Goal: Task Accomplishment & Management: Complete application form

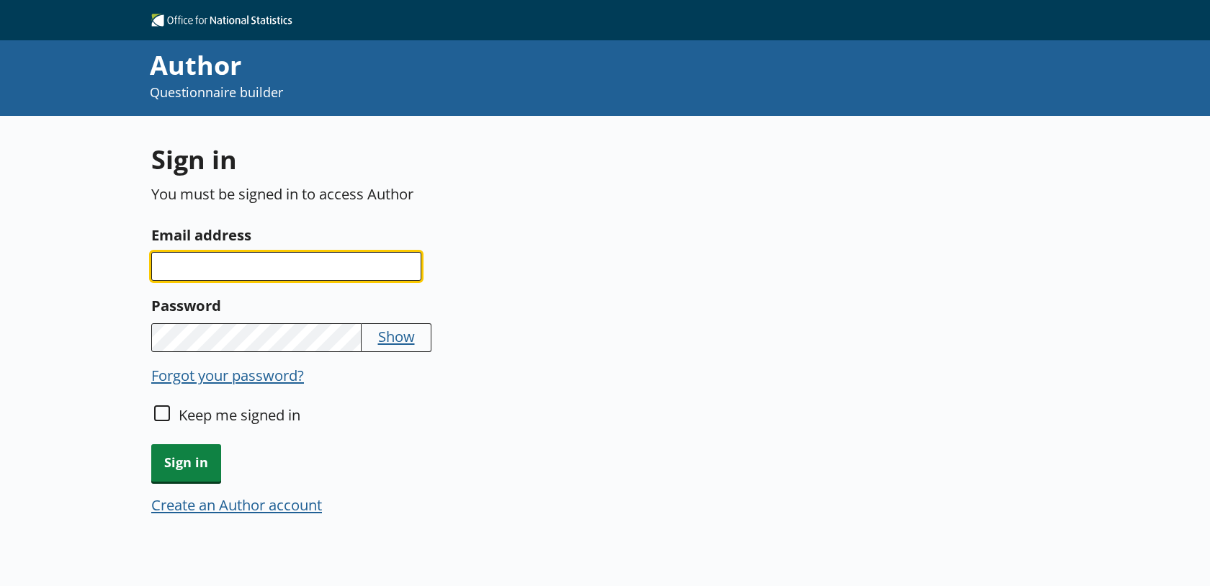
click at [251, 272] on input "Email address" at bounding box center [286, 266] width 270 height 29
type input "[PERSON_NAME][EMAIL_ADDRESS][PERSON_NAME][DOMAIN_NAME]"
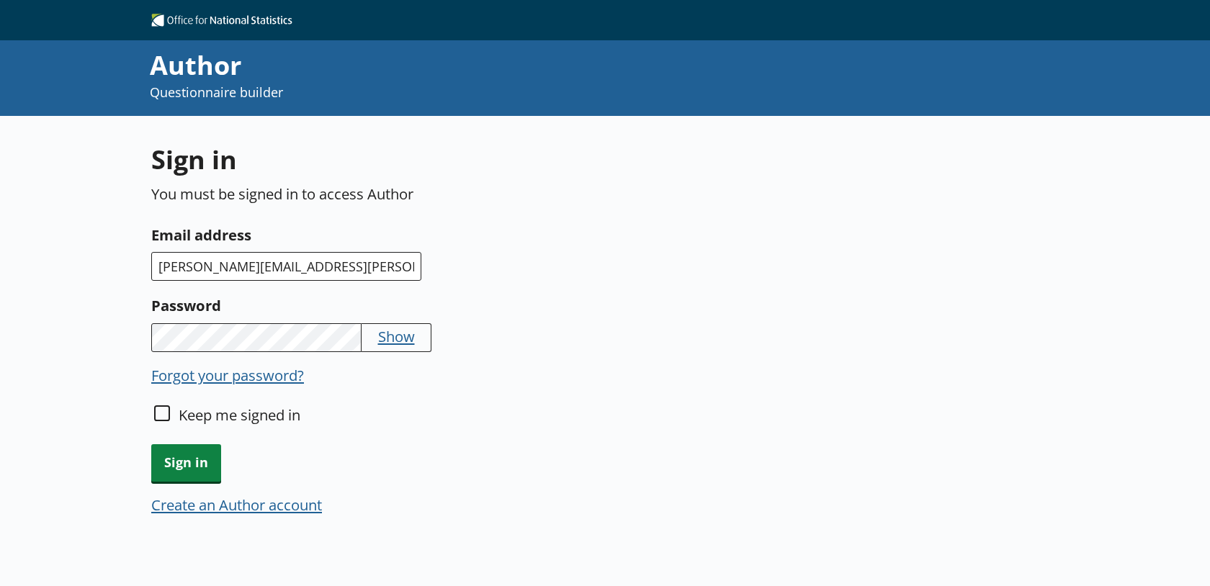
click at [319, 261] on input "[PERSON_NAME][EMAIL_ADDRESS][PERSON_NAME][DOMAIN_NAME]" at bounding box center [286, 266] width 270 height 29
click at [184, 470] on span "Sign in" at bounding box center [186, 462] width 70 height 37
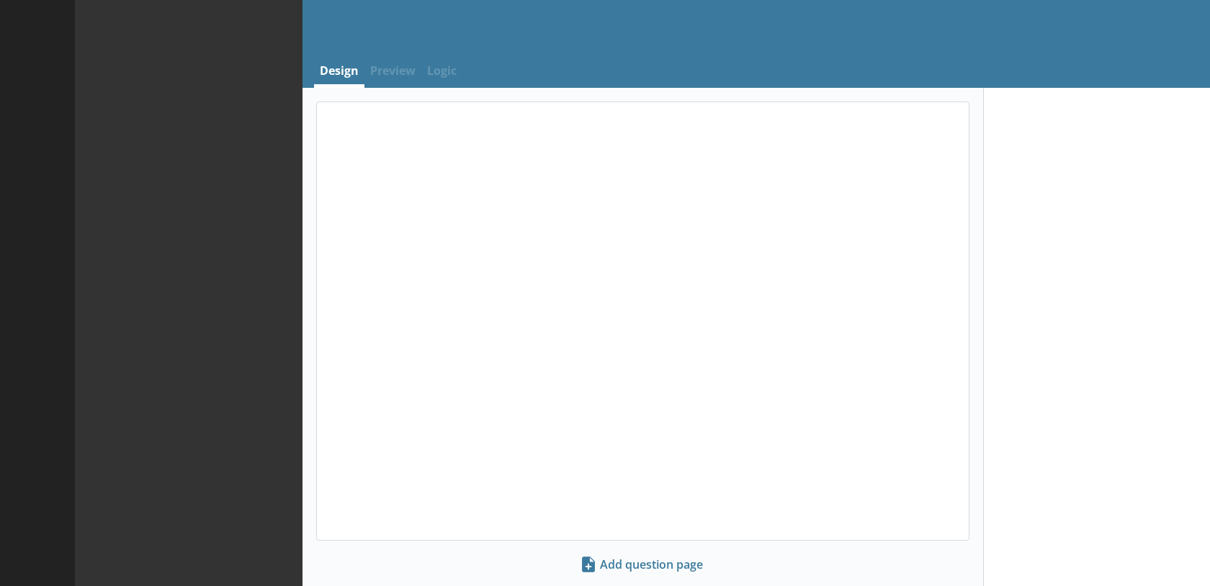
select select "ref_p_end_date"
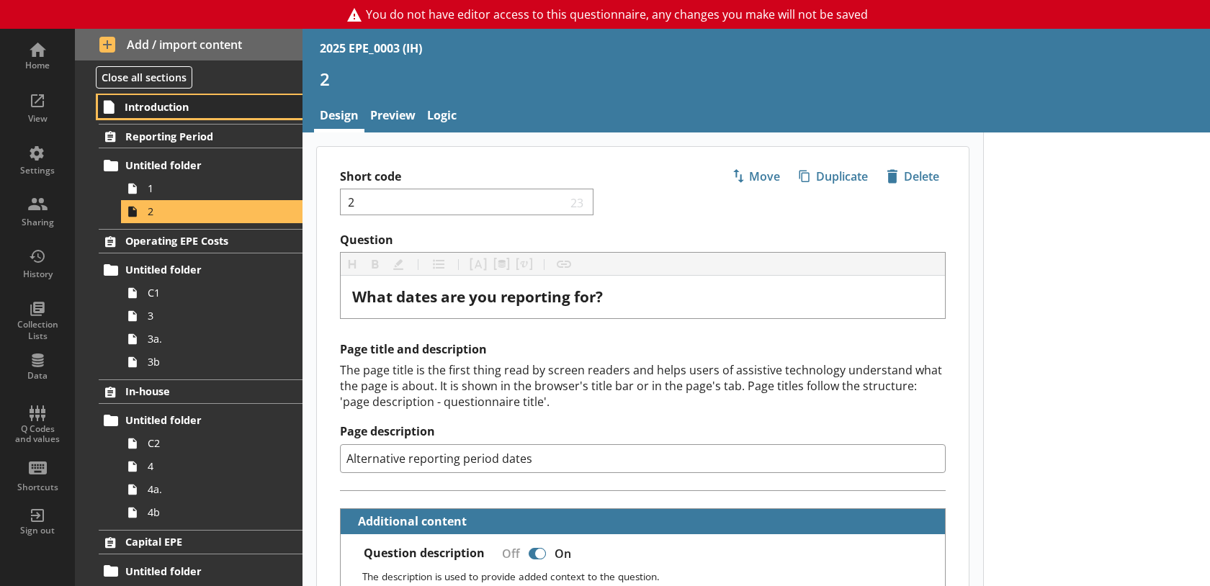
click at [179, 115] on link "Introduction" at bounding box center [200, 106] width 205 height 23
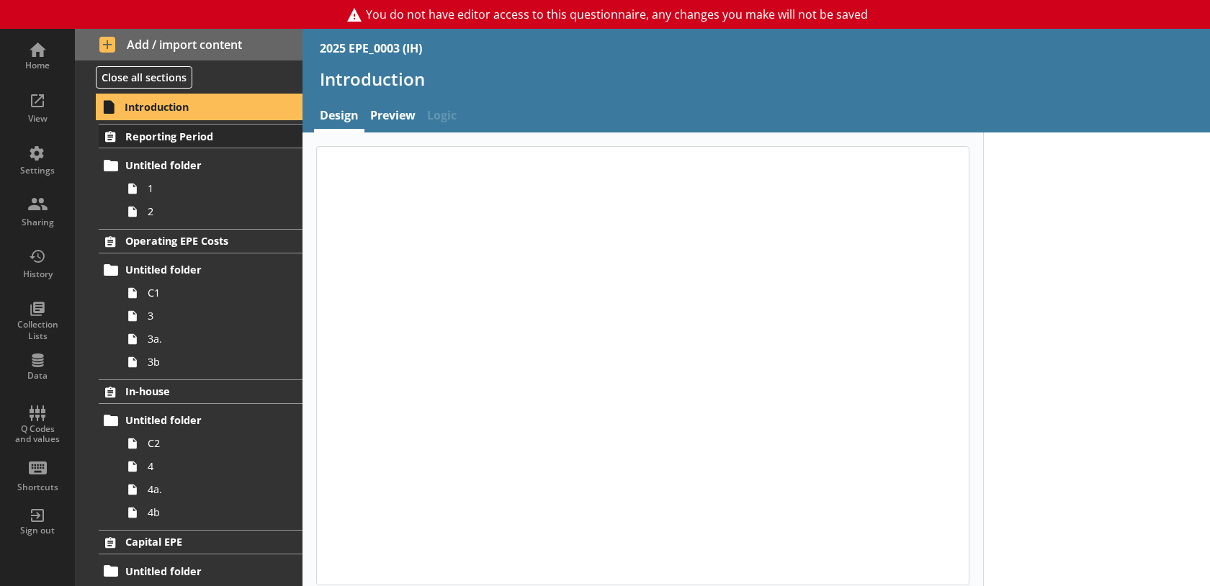
type textarea "x"
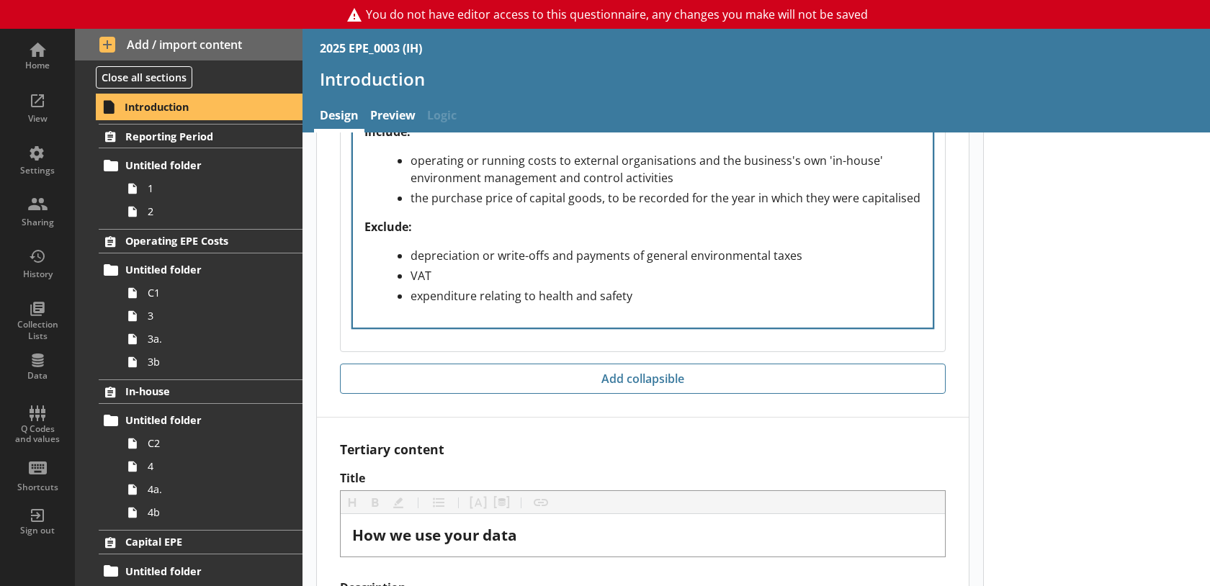
scroll to position [1351, 0]
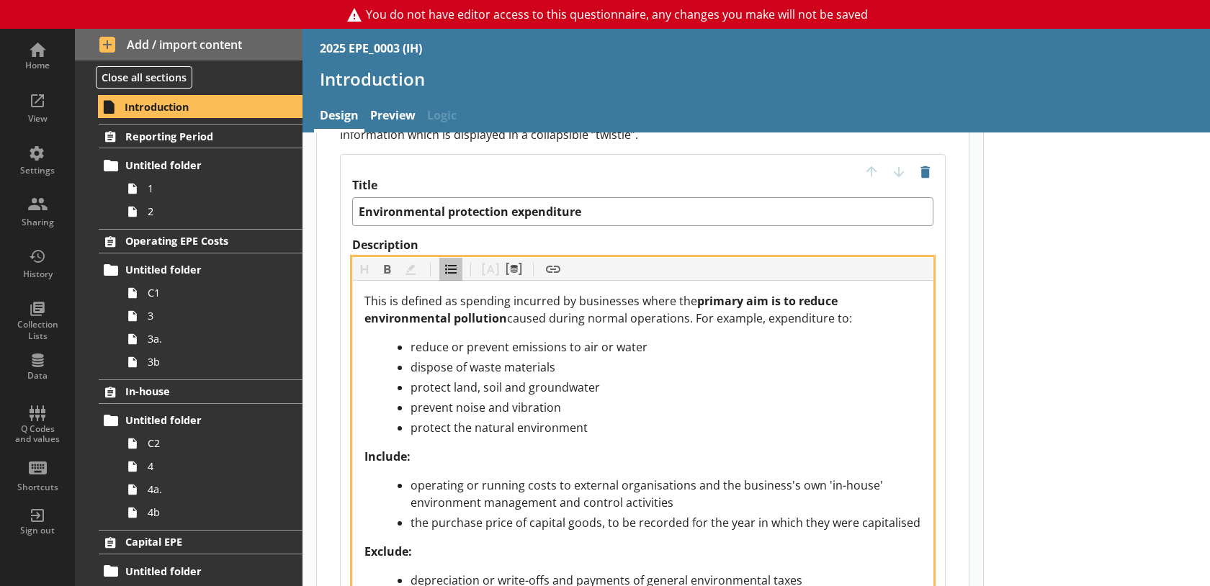
click at [848, 292] on div "This is defined as spending incurred by businesses where the primary aim is to …" at bounding box center [643, 309] width 557 height 35
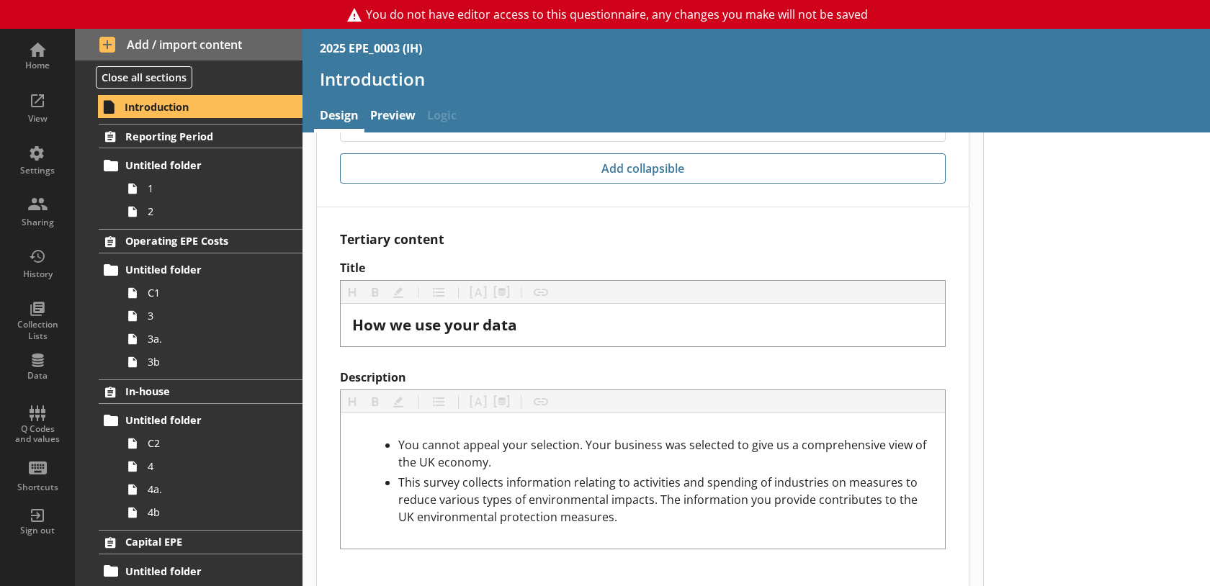
scroll to position [1266, 0]
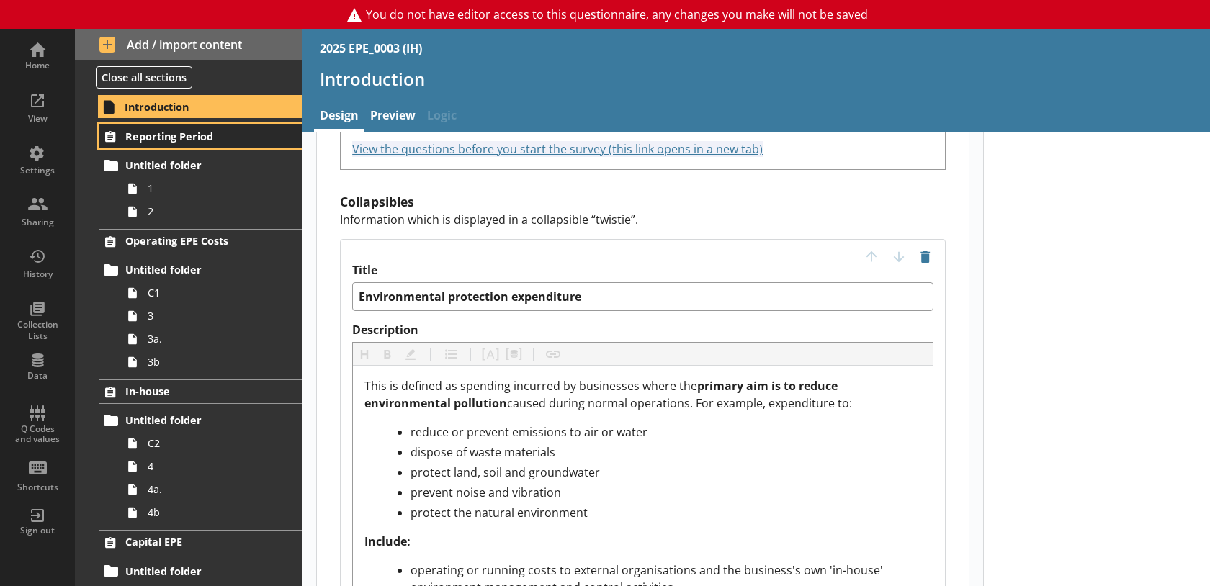
click at [186, 127] on link "Reporting Period" at bounding box center [201, 136] width 204 height 24
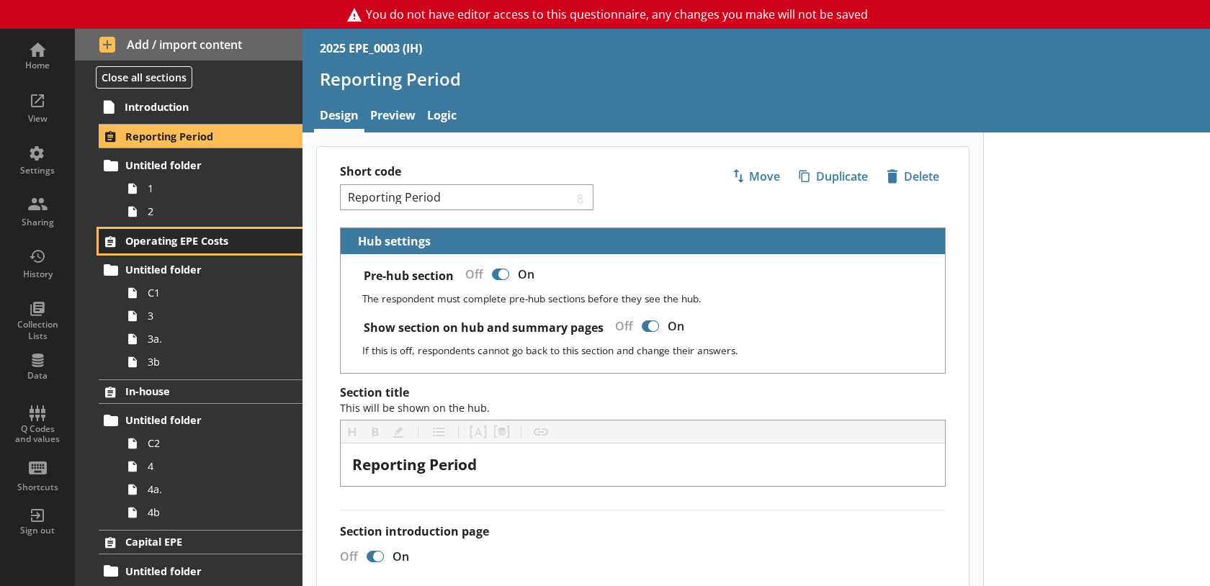
click at [182, 243] on span "Operating EPE Costs" at bounding box center [197, 241] width 145 height 14
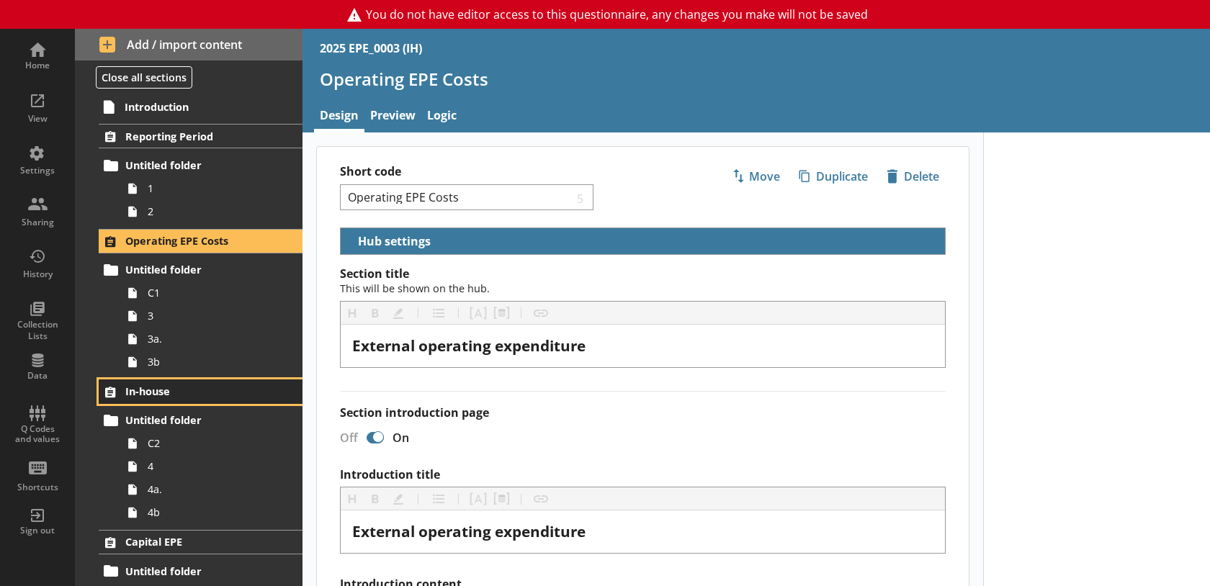
click at [207, 396] on span "In-house" at bounding box center [197, 392] width 145 height 14
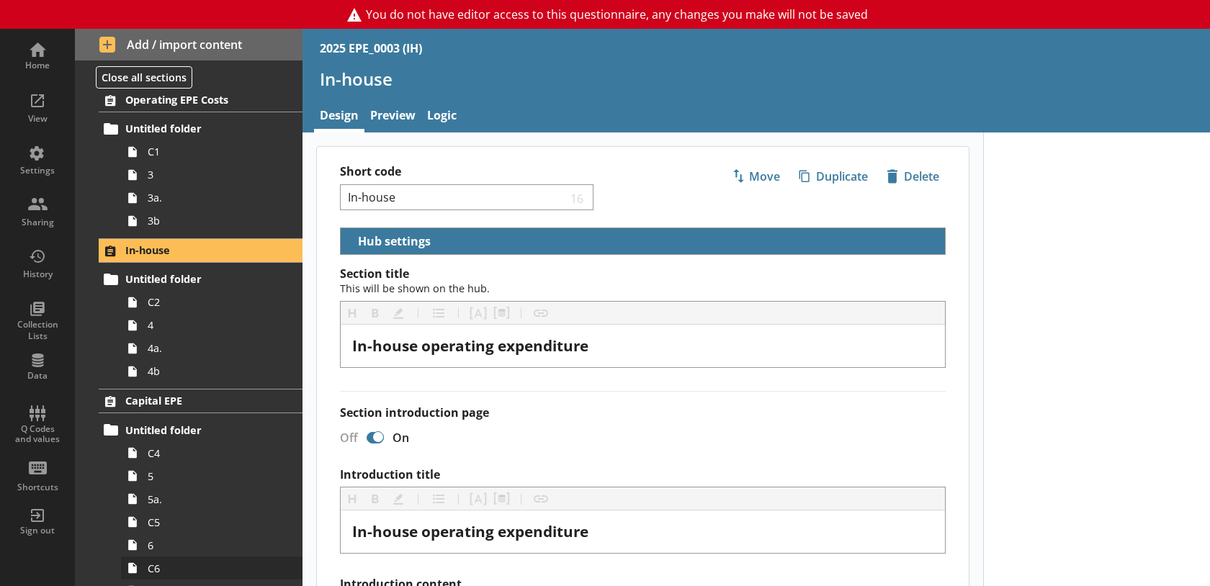
scroll to position [289, 0]
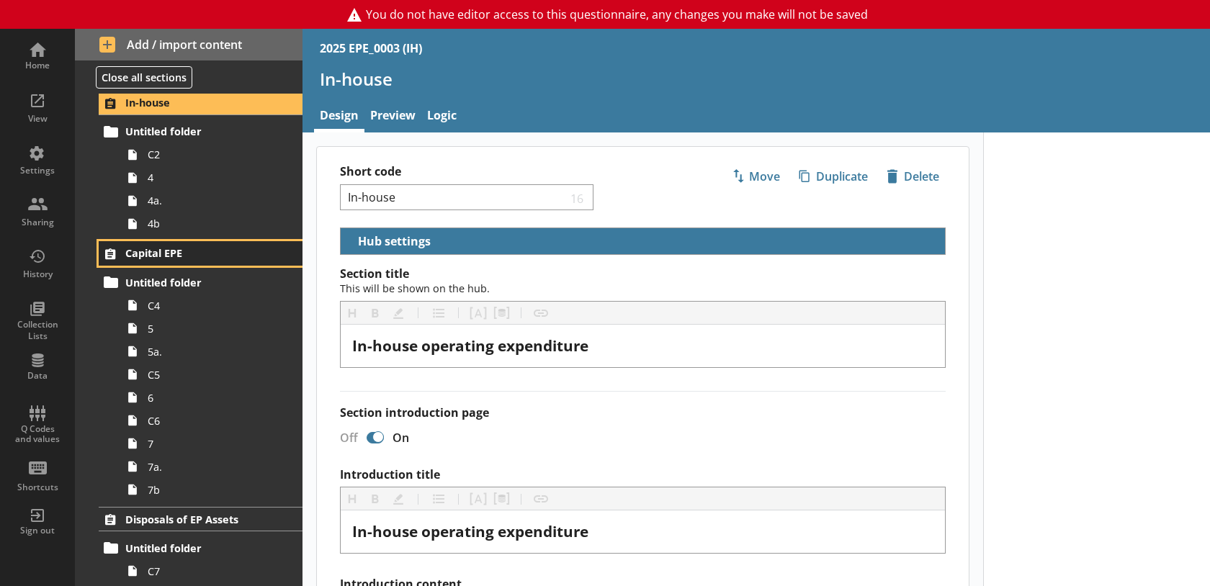
click at [234, 249] on span "Capital EPE" at bounding box center [197, 253] width 145 height 14
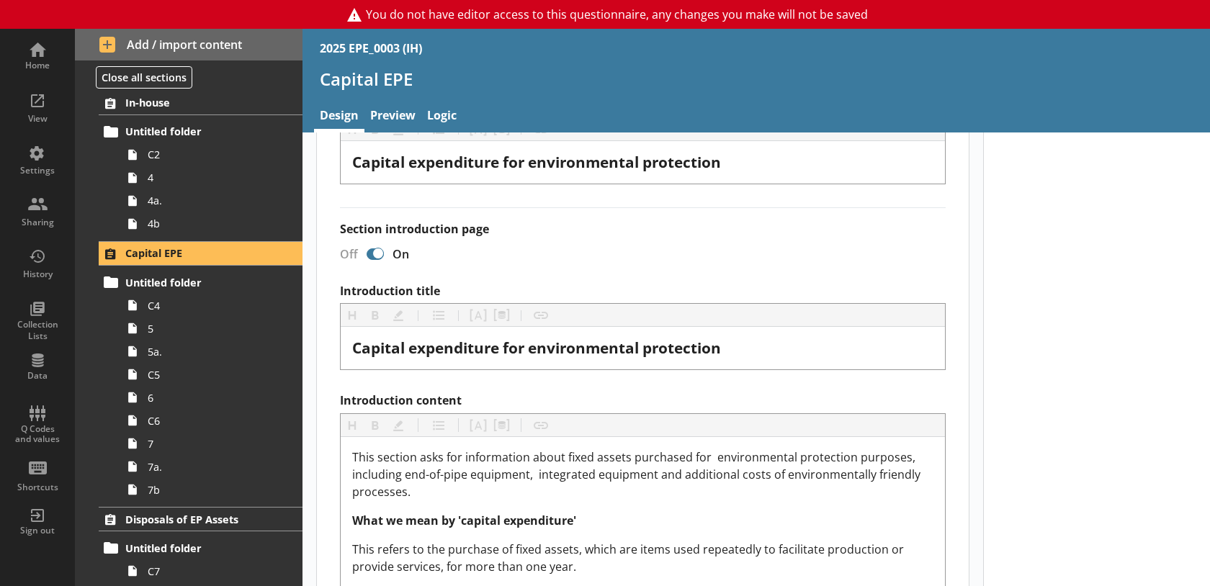
scroll to position [193, 0]
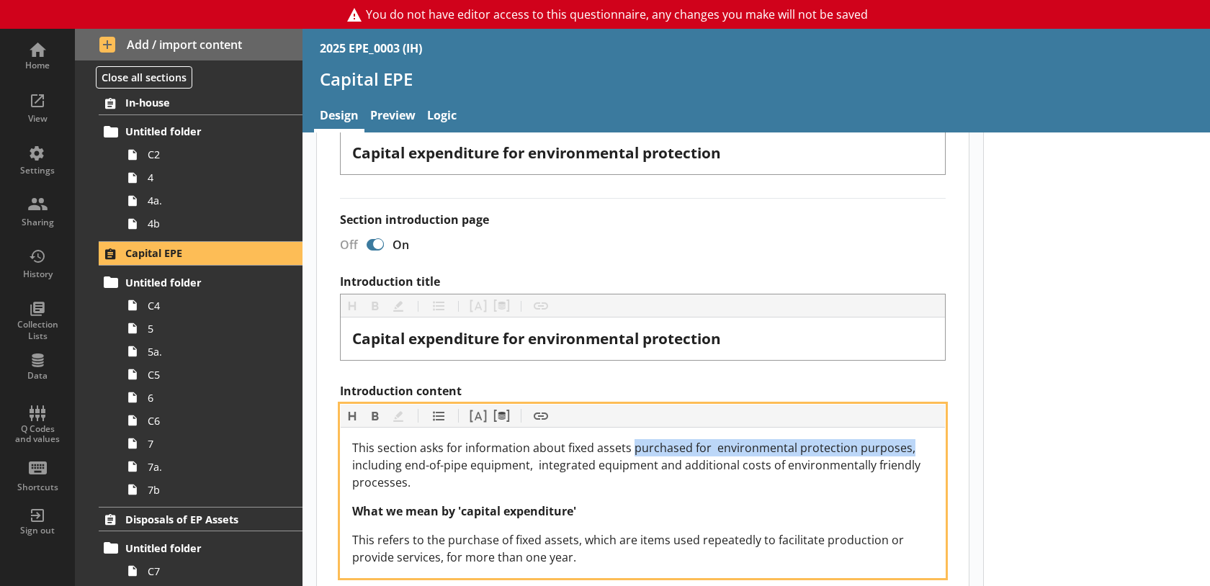
drag, startPoint x: 630, startPoint y: 449, endPoint x: 905, endPoint y: 445, distance: 275.2
click at [905, 445] on span "This section asks for information about fixed assets purchased for environmenta…" at bounding box center [637, 465] width 571 height 50
click at [760, 477] on div "This section asks for information about fixed assets purchased for environmenta…" at bounding box center [642, 465] width 581 height 52
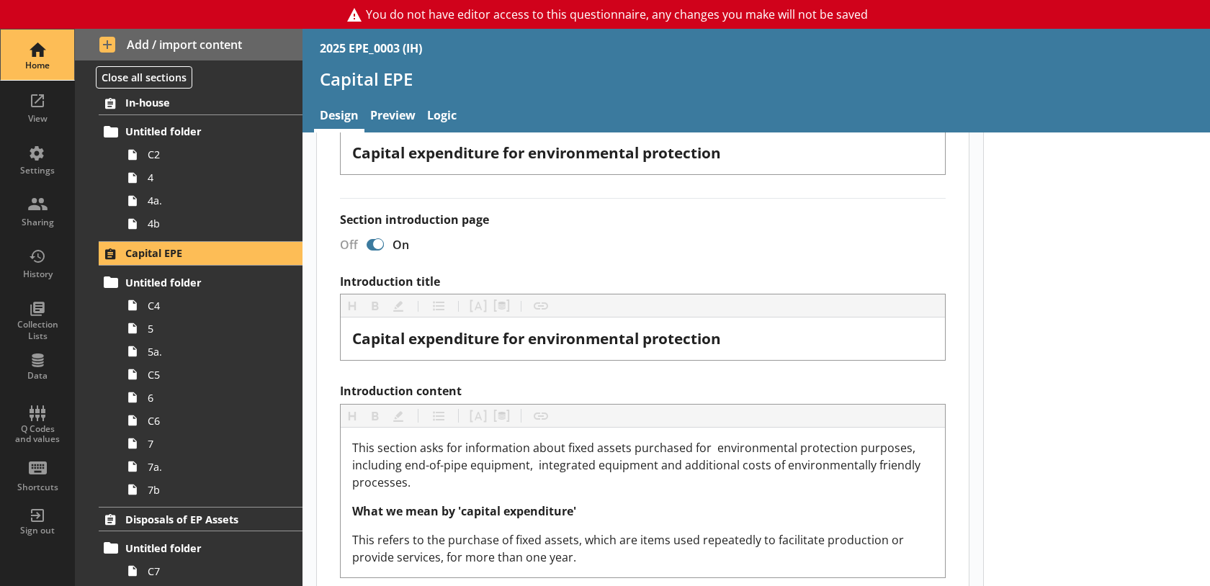
click at [47, 60] on div "Home" at bounding box center [37, 66] width 50 height 12
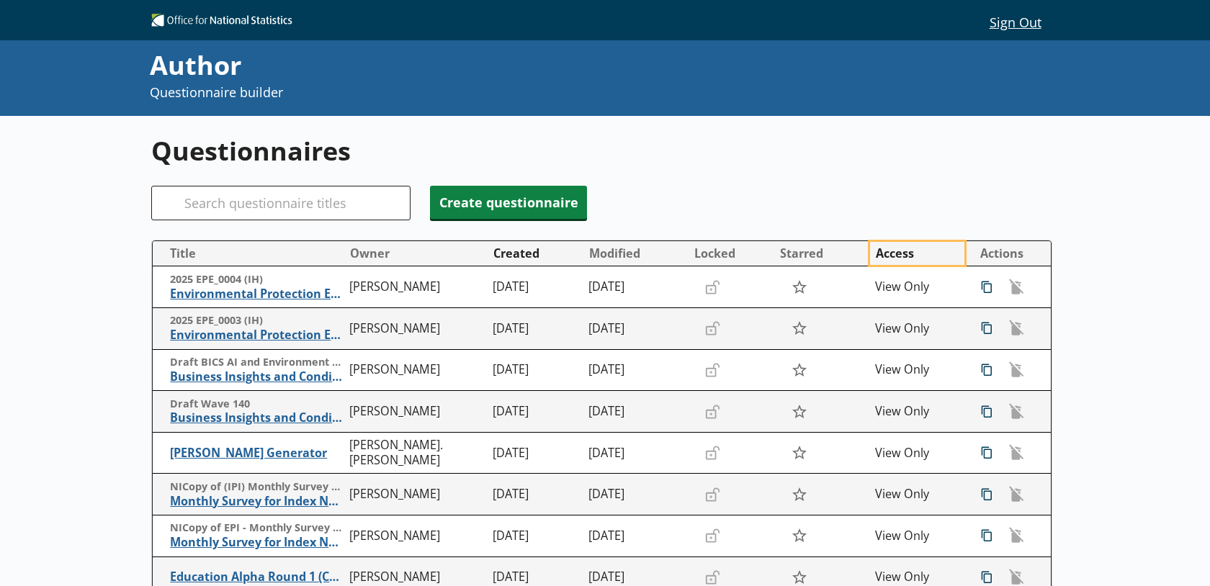
click at [877, 256] on button "Access" at bounding box center [917, 253] width 94 height 23
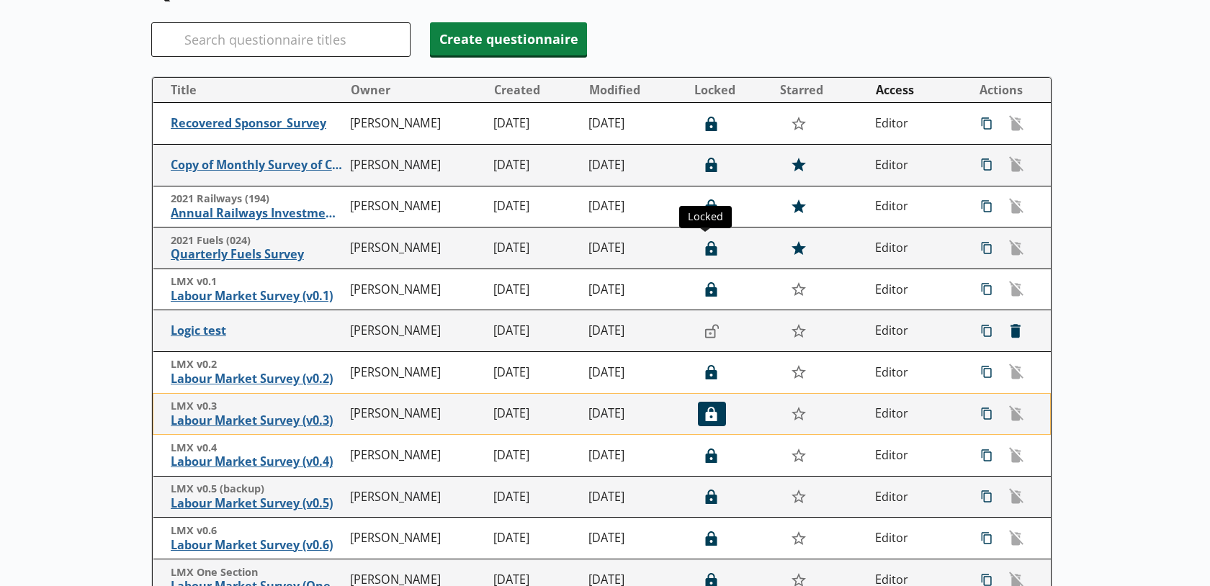
scroll to position [335, 0]
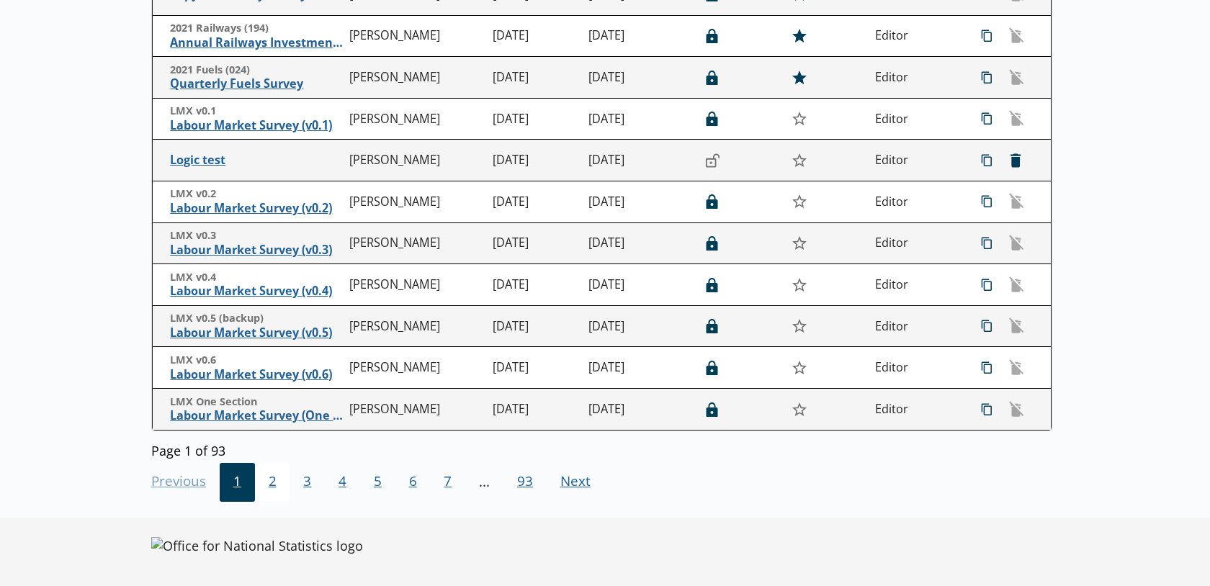
click at [255, 486] on span "2" at bounding box center [272, 482] width 35 height 39
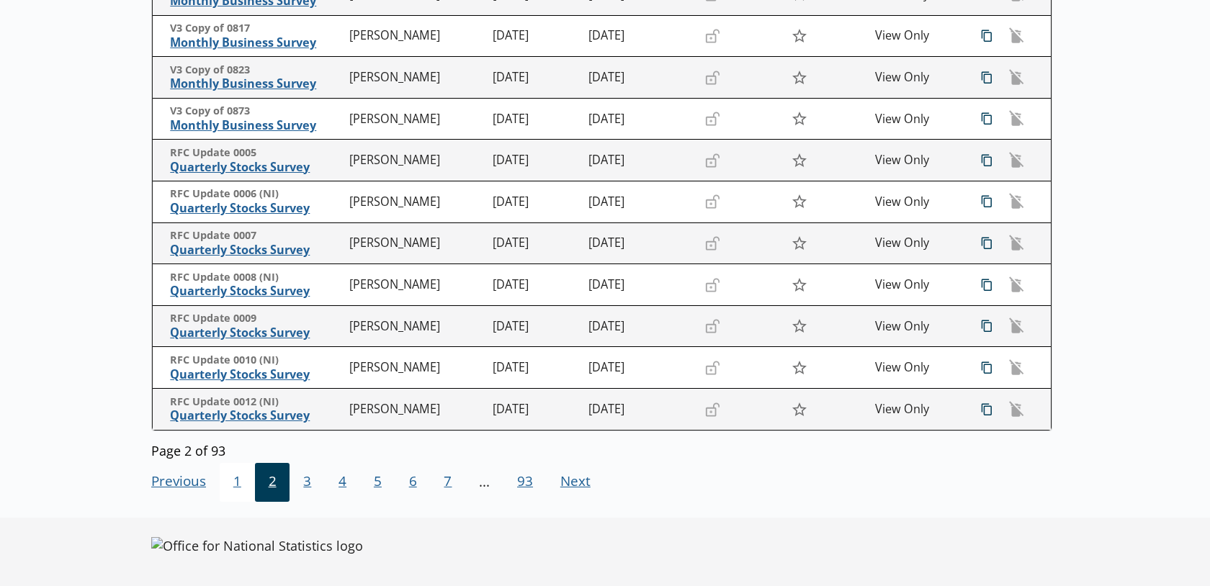
click at [248, 479] on span "1" at bounding box center [237, 482] width 35 height 39
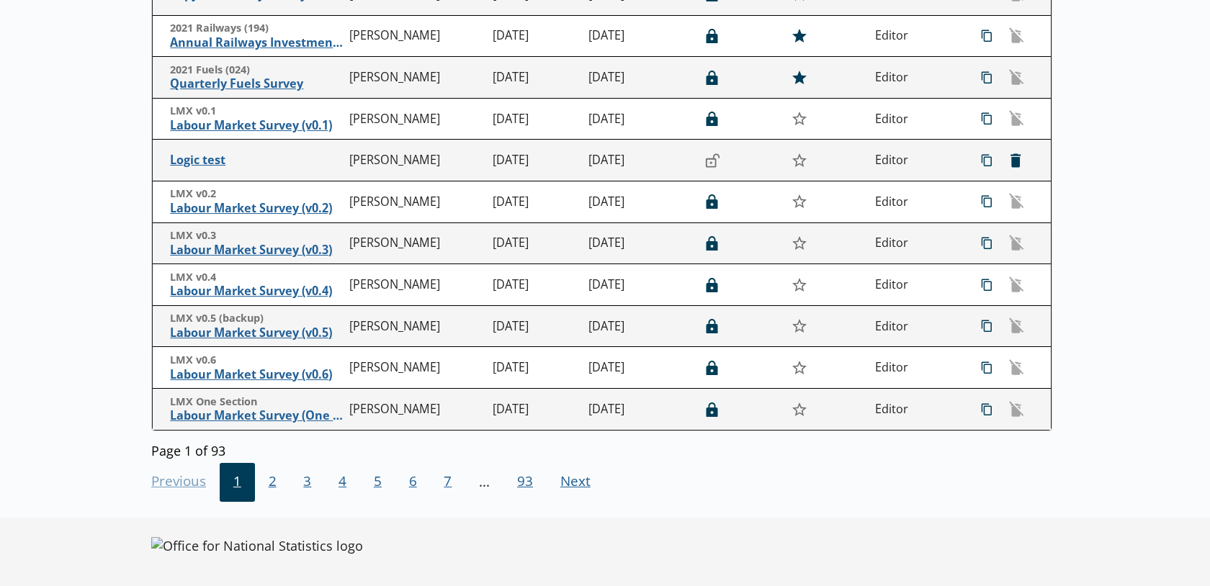
scroll to position [21, 0]
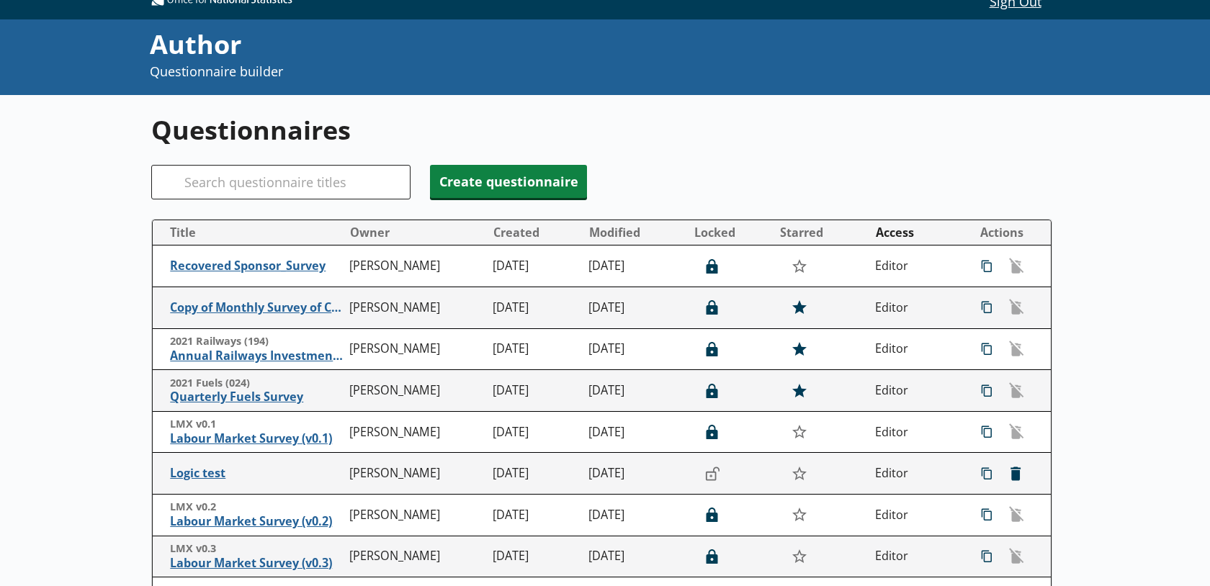
click at [1016, 12] on button "Sign Out" at bounding box center [1015, 0] width 74 height 24
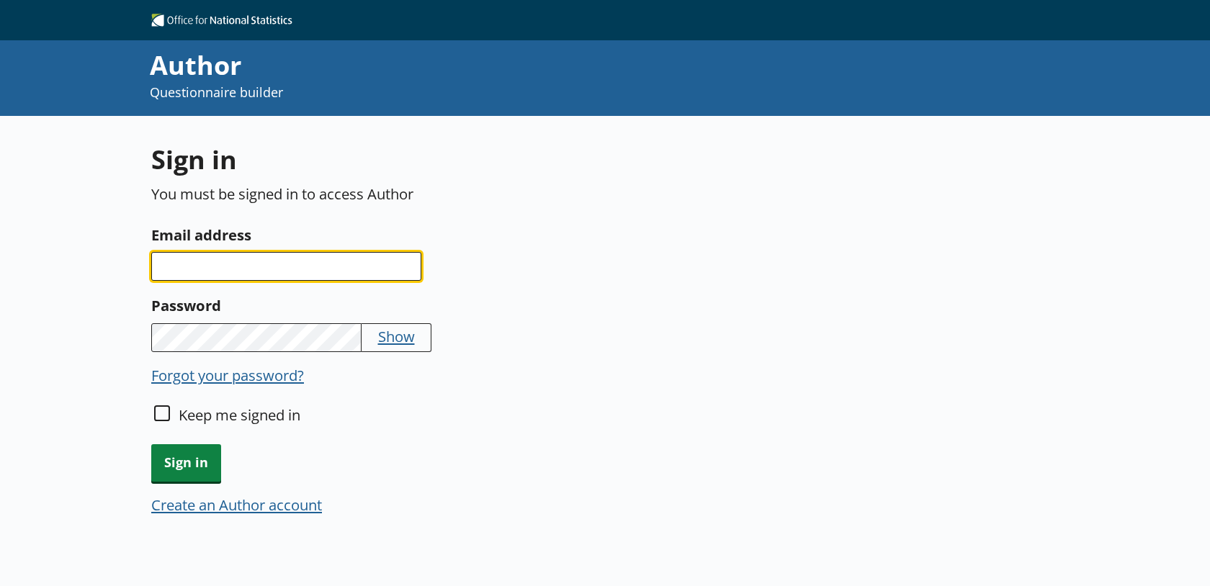
type input "[PERSON_NAME][EMAIL_ADDRESS][PERSON_NAME][DOMAIN_NAME]"
